Goal: Transaction & Acquisition: Purchase product/service

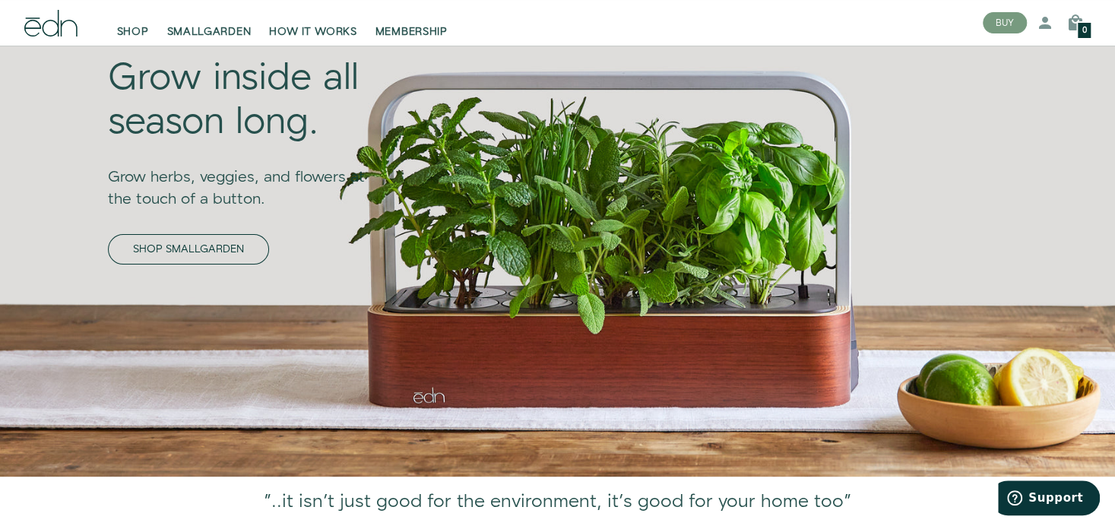
click at [227, 251] on link "SHOP SMALLGARDEN" at bounding box center [188, 249] width 161 height 30
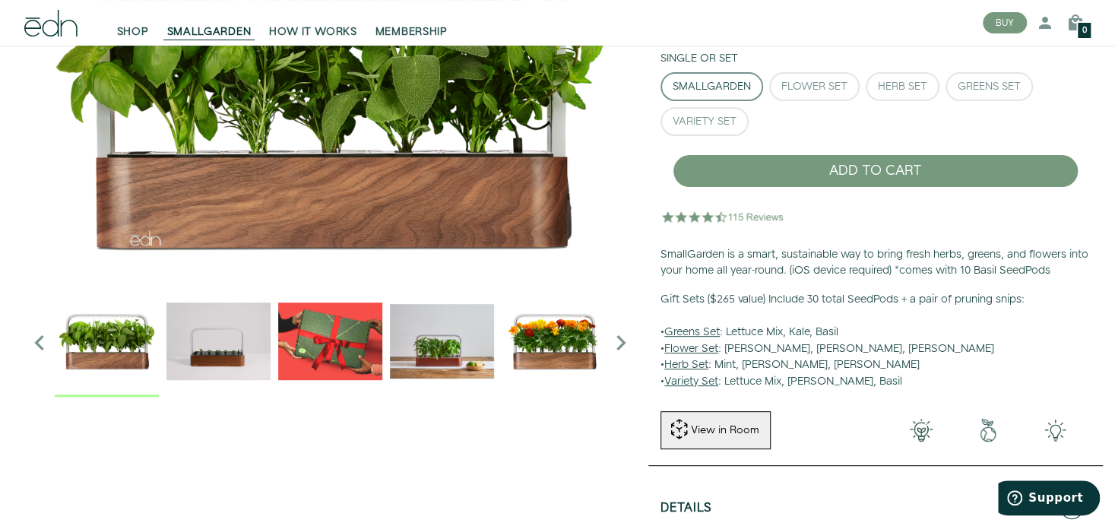
scroll to position [177, 0]
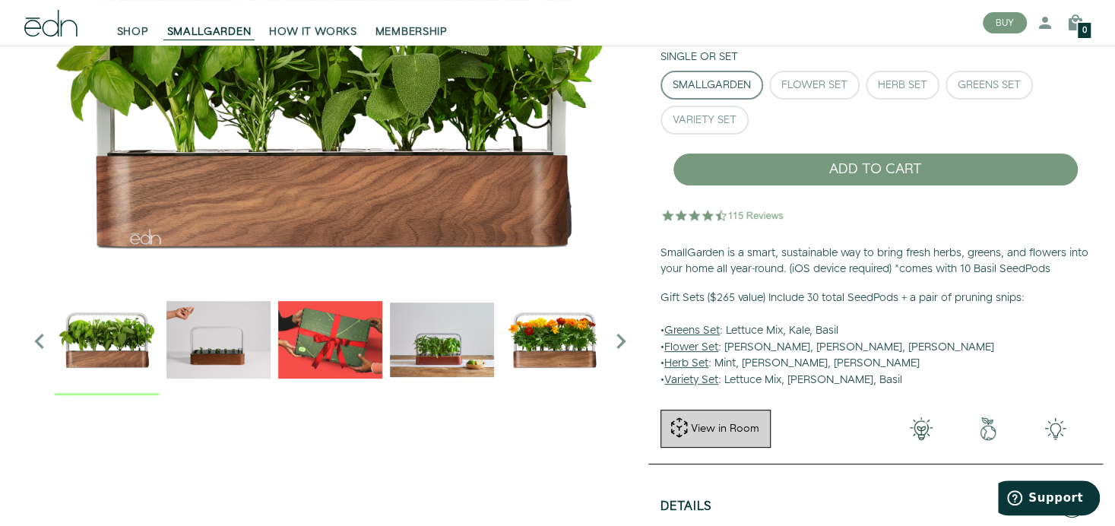
click at [711, 434] on div "View in Room" at bounding box center [724, 428] width 71 height 15
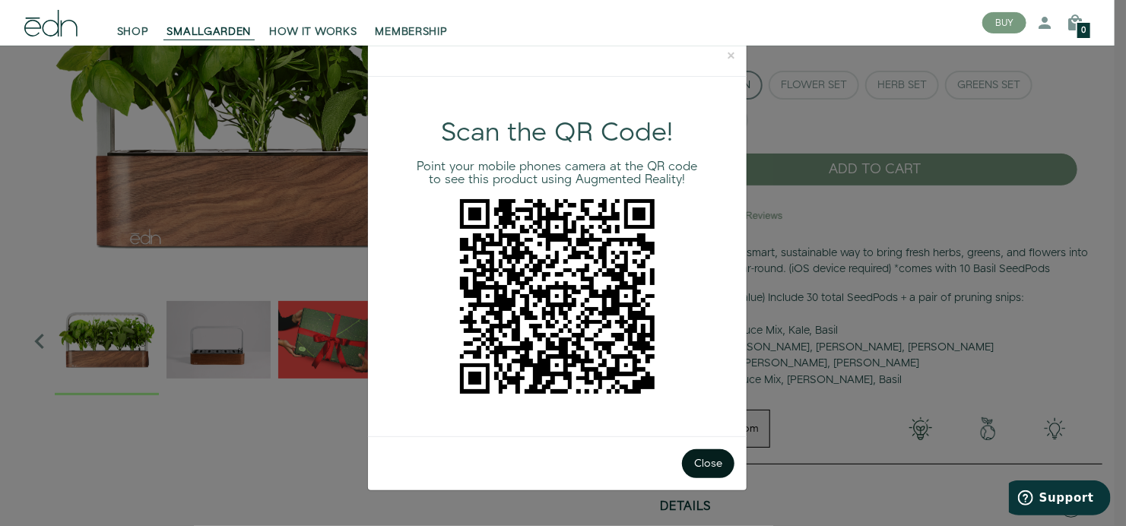
click at [706, 458] on button "Close" at bounding box center [708, 463] width 52 height 29
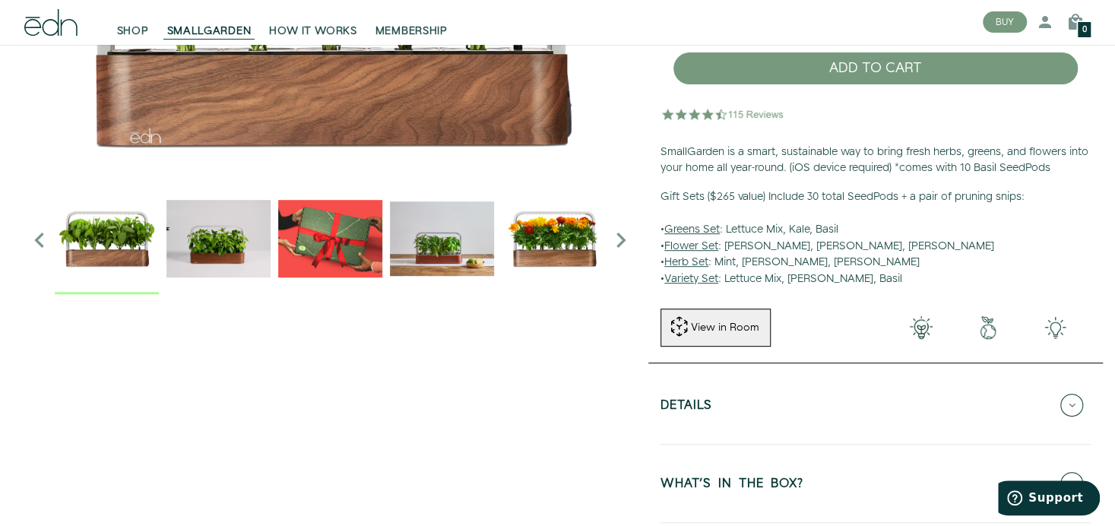
scroll to position [329, 0]
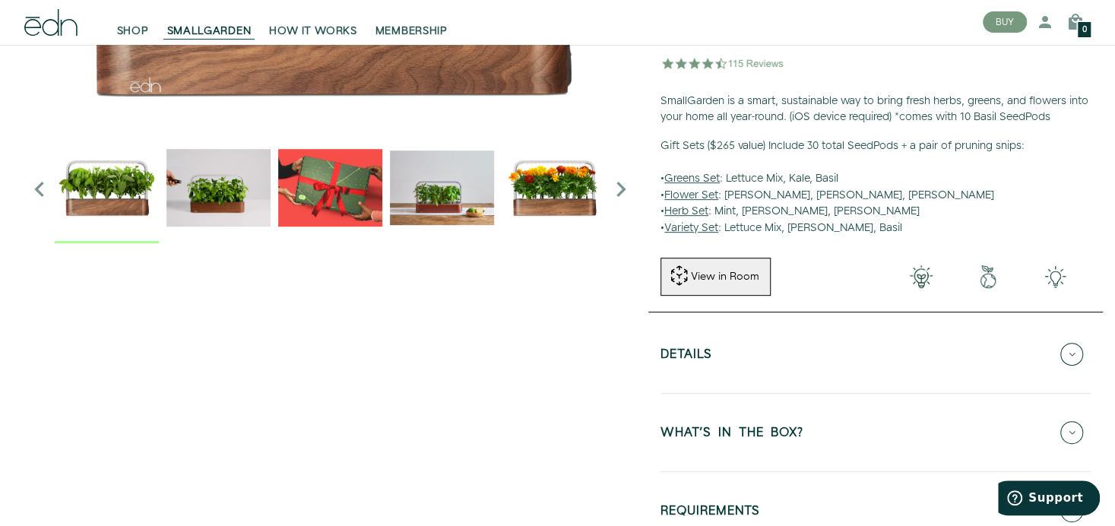
click at [1071, 433] on icon at bounding box center [1071, 432] width 23 height 23
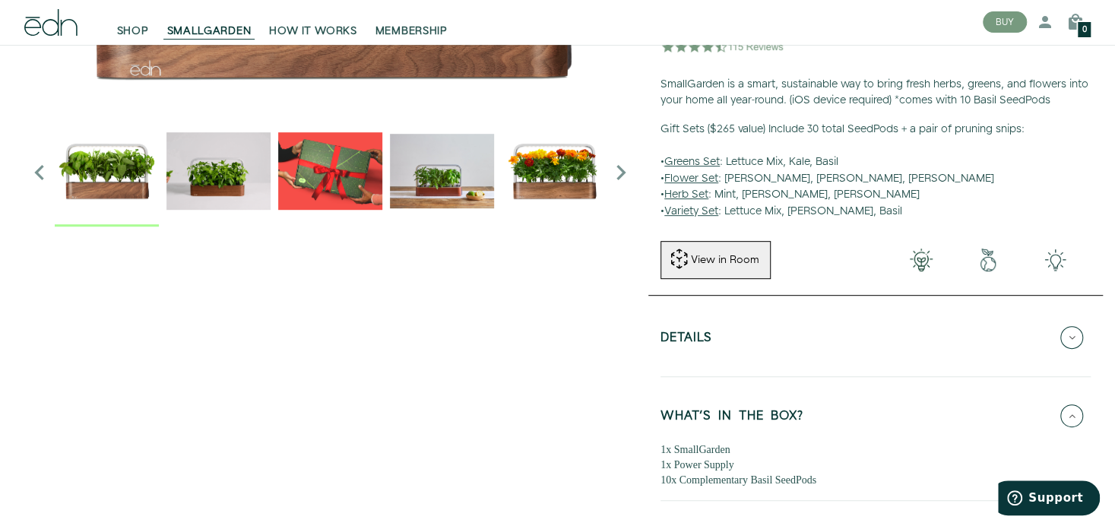
scroll to position [354, 0]
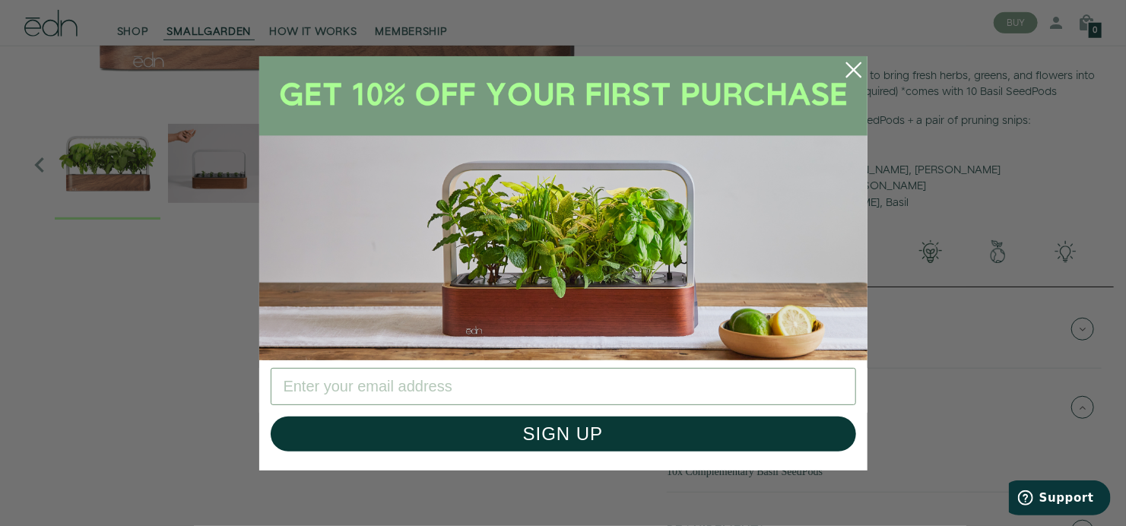
click at [857, 73] on icon "Close dialog" at bounding box center [853, 69] width 14 height 14
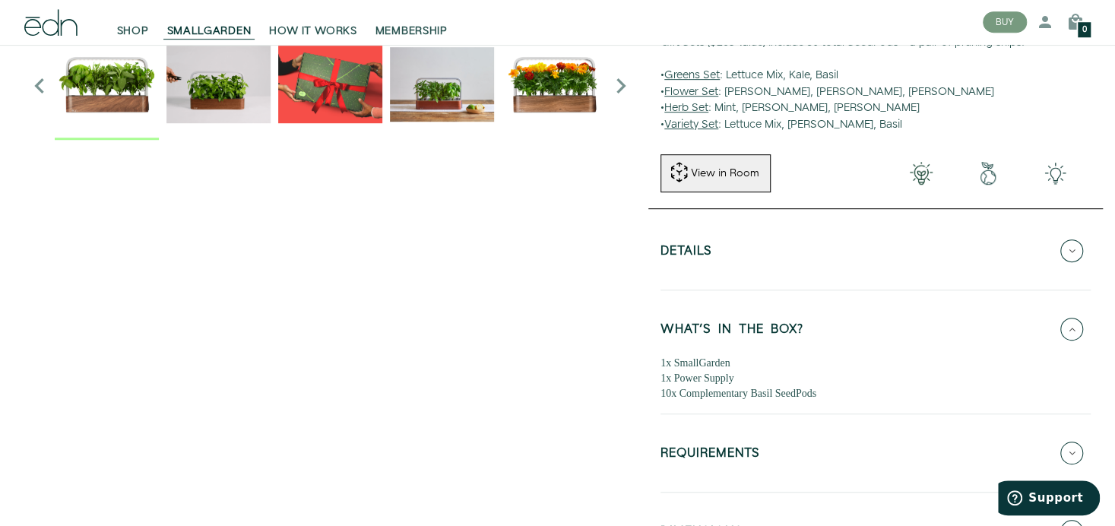
scroll to position [506, 0]
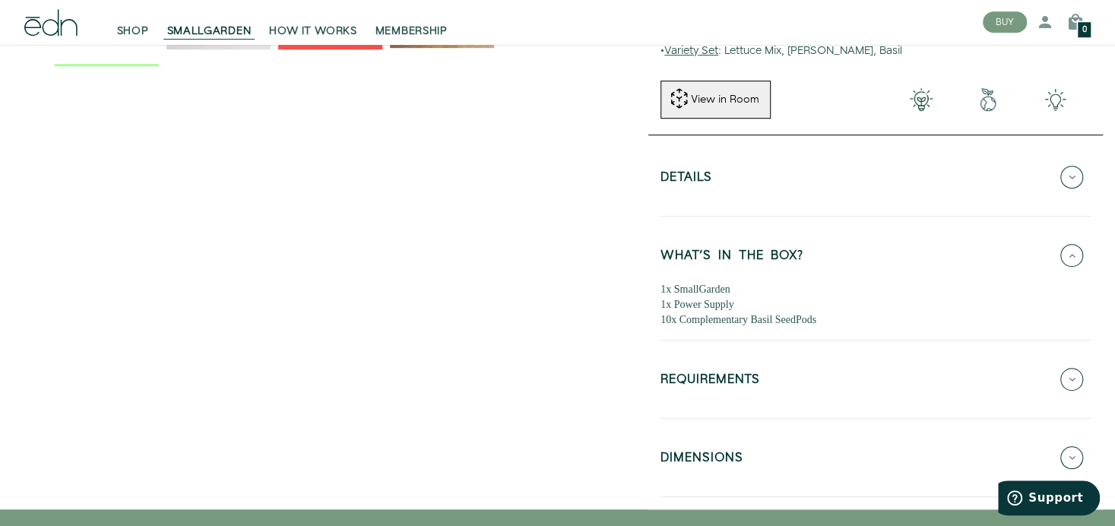
click at [1067, 375] on icon at bounding box center [1071, 379] width 23 height 23
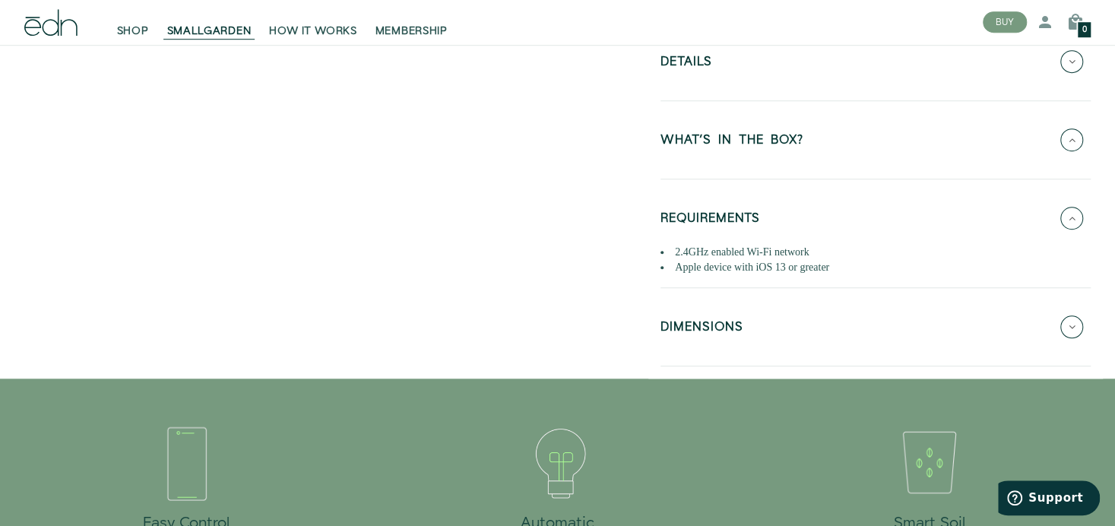
scroll to position [633, 0]
